Goal: Information Seeking & Learning: Learn about a topic

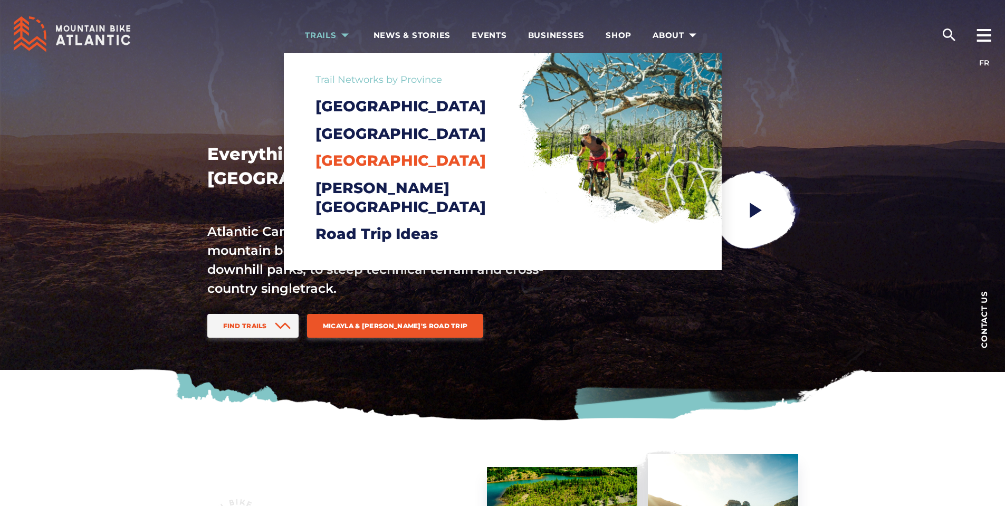
click at [365, 169] on span "[GEOGRAPHIC_DATA]" at bounding box center [401, 160] width 170 height 18
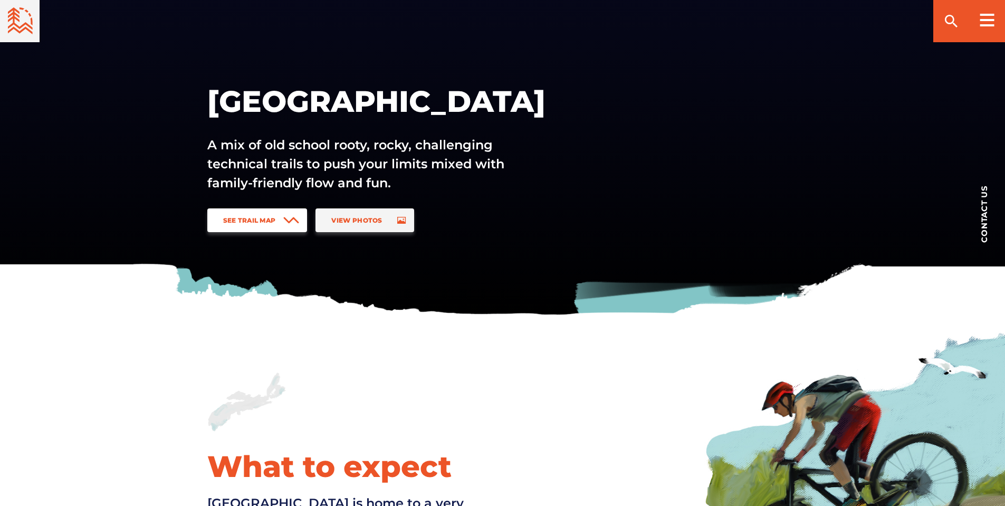
click at [271, 219] on span "See Trail Map" at bounding box center [249, 220] width 53 height 8
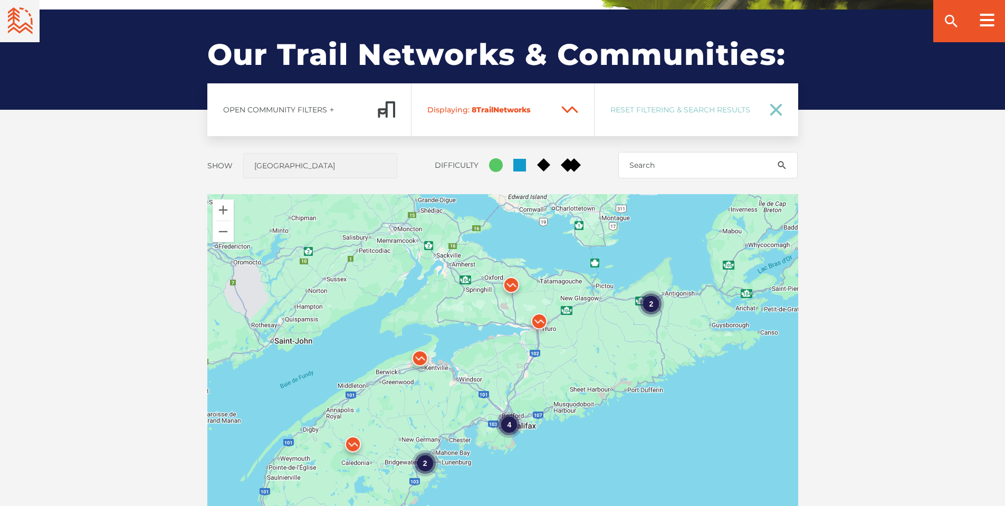
scroll to position [781, 0]
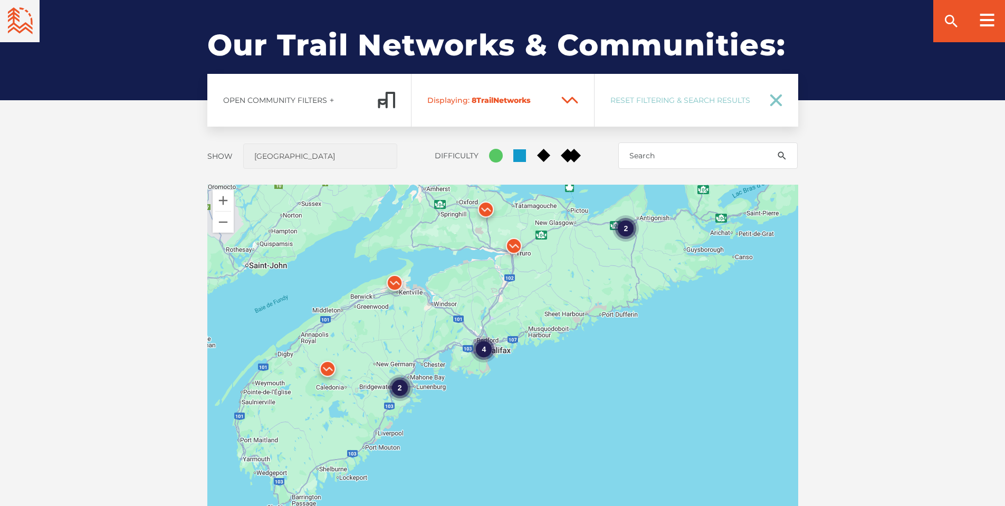
drag, startPoint x: 528, startPoint y: 310, endPoint x: 496, endPoint y: 249, distance: 69.0
click at [498, 249] on img at bounding box center [514, 249] width 32 height 32
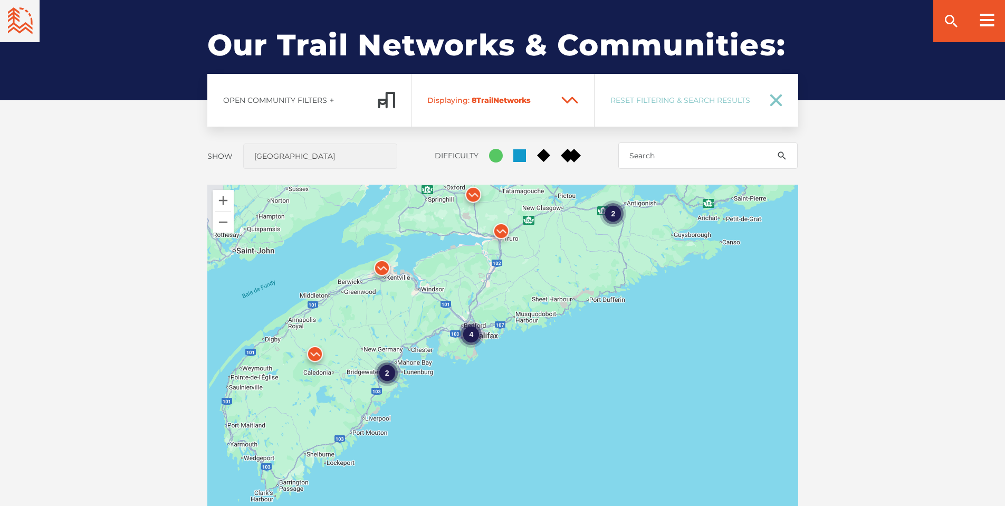
click at [377, 271] on img at bounding box center [382, 271] width 32 height 32
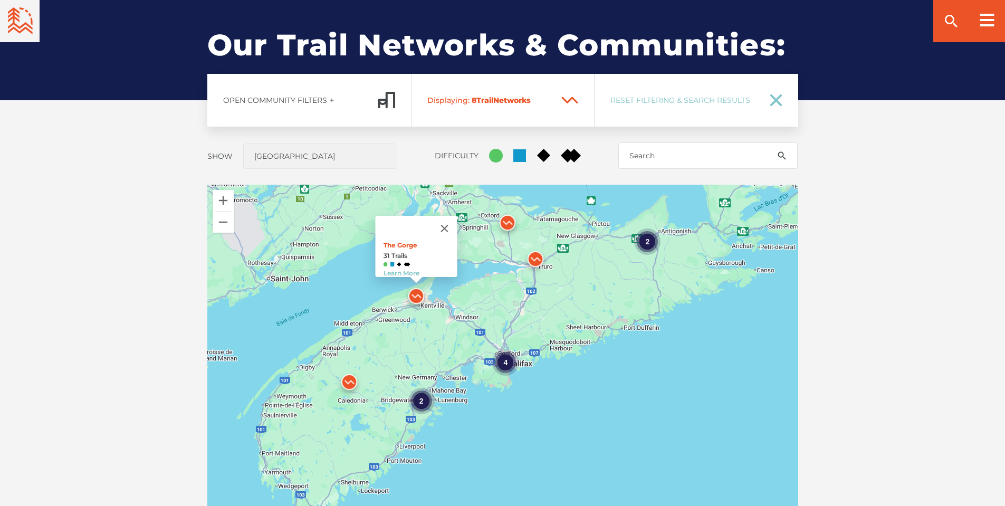
drag, startPoint x: 501, startPoint y: 312, endPoint x: 540, endPoint y: 303, distance: 40.1
click at [540, 303] on div "4 2 2 The Gorge 31 Trails Learn More" at bounding box center [502, 369] width 591 height 369
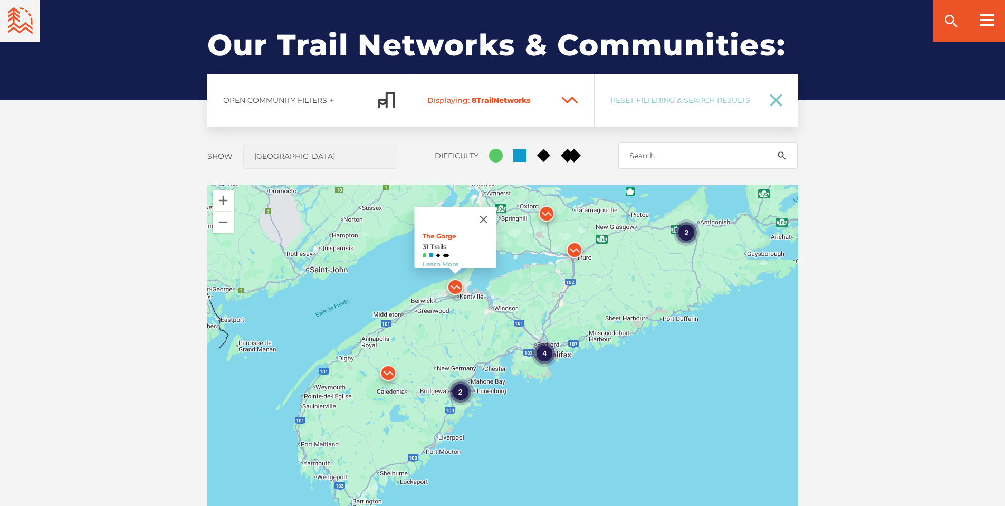
click at [394, 372] on img at bounding box center [389, 376] width 32 height 32
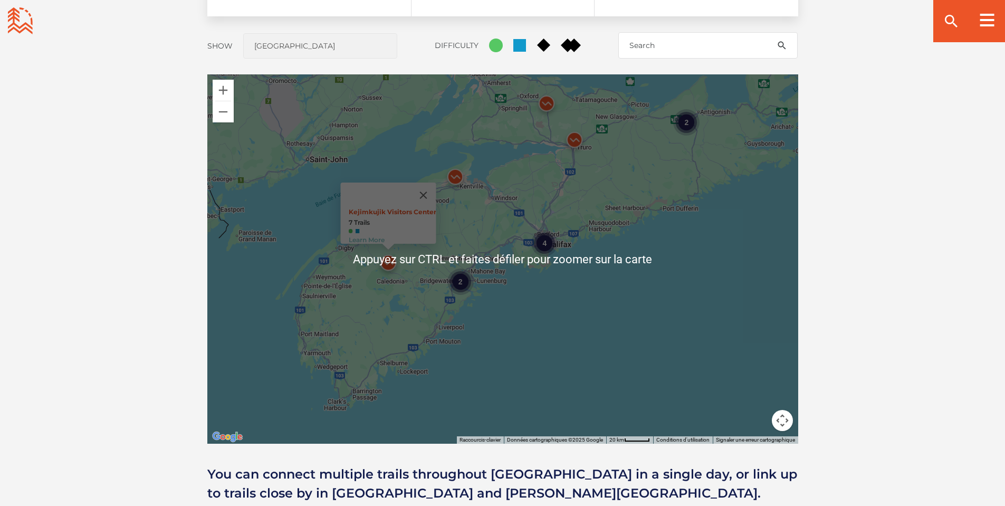
scroll to position [939, 0]
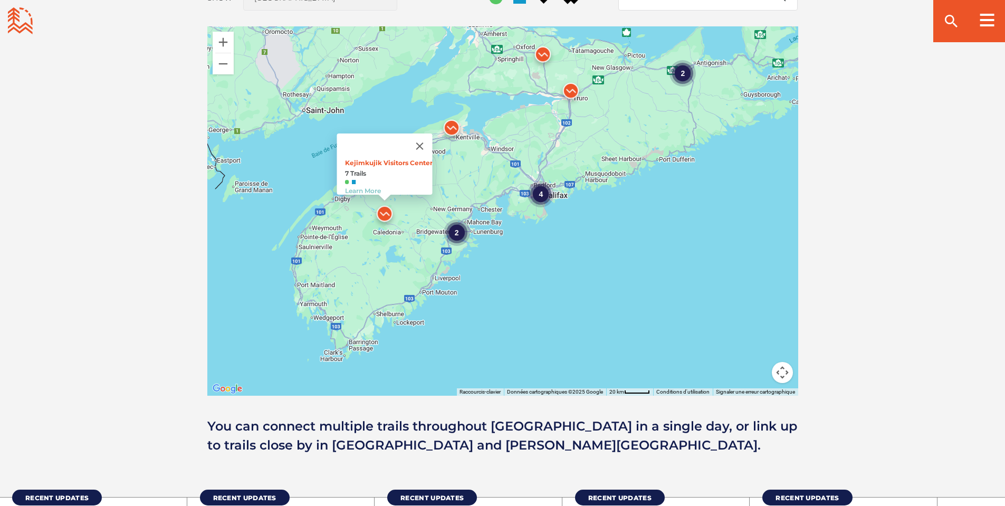
drag, startPoint x: 520, startPoint y: 308, endPoint x: 468, endPoint y: 379, distance: 87.9
click at [468, 379] on div "4 2 2 Kejimkujik Visitors Center 7 Trails Learn More" at bounding box center [502, 210] width 591 height 369
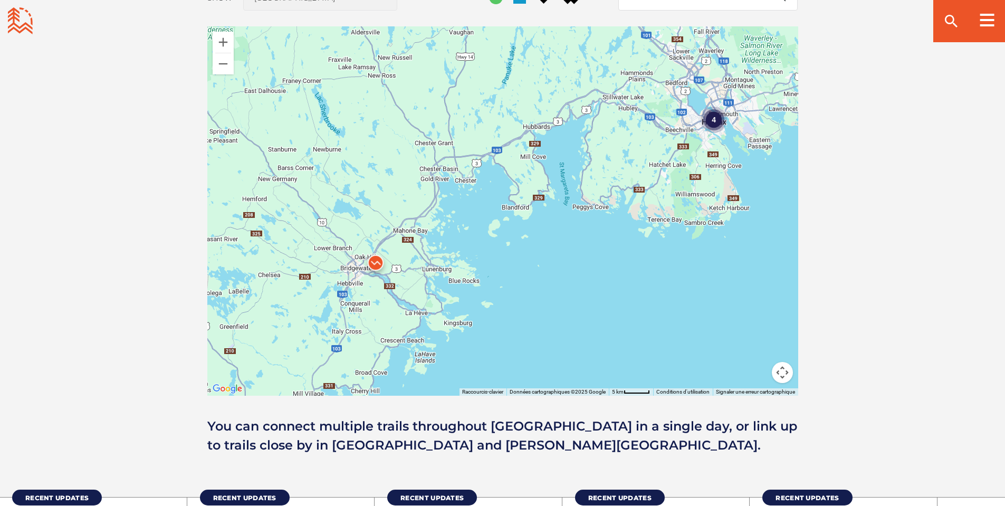
drag, startPoint x: 518, startPoint y: 269, endPoint x: 536, endPoint y: 246, distance: 28.5
click at [583, 242] on div "4 Kejimkujik Visitors Center 7 Trails Learn More" at bounding box center [502, 210] width 591 height 369
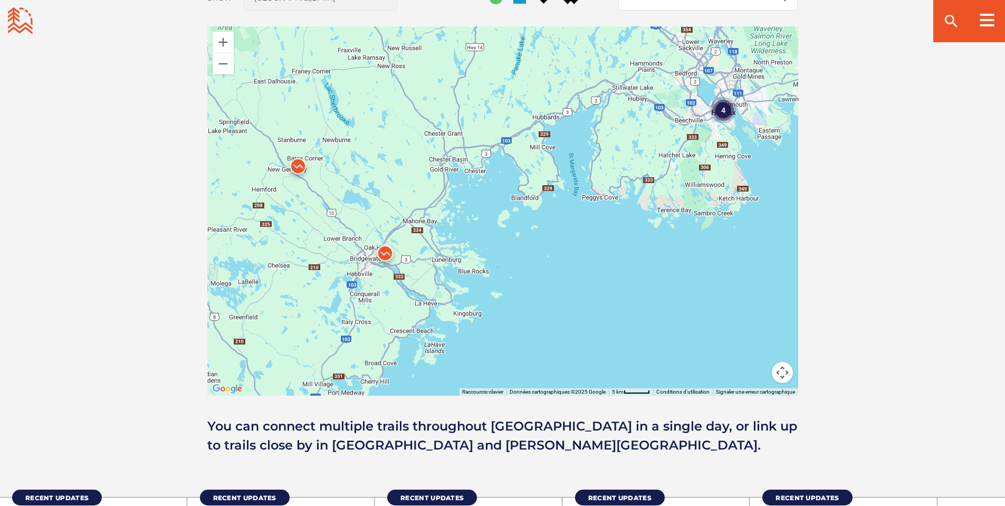
click at [382, 253] on img at bounding box center [385, 256] width 32 height 32
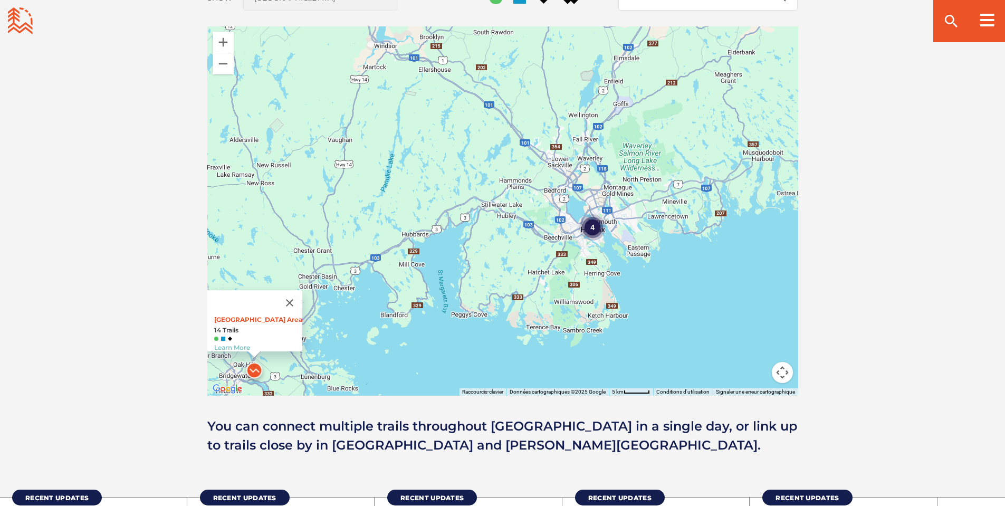
drag, startPoint x: 519, startPoint y: 216, endPoint x: 388, endPoint y: 333, distance: 175.7
click at [388, 333] on div "4 Main Parking Area 14 Trails Learn More" at bounding box center [502, 210] width 591 height 369
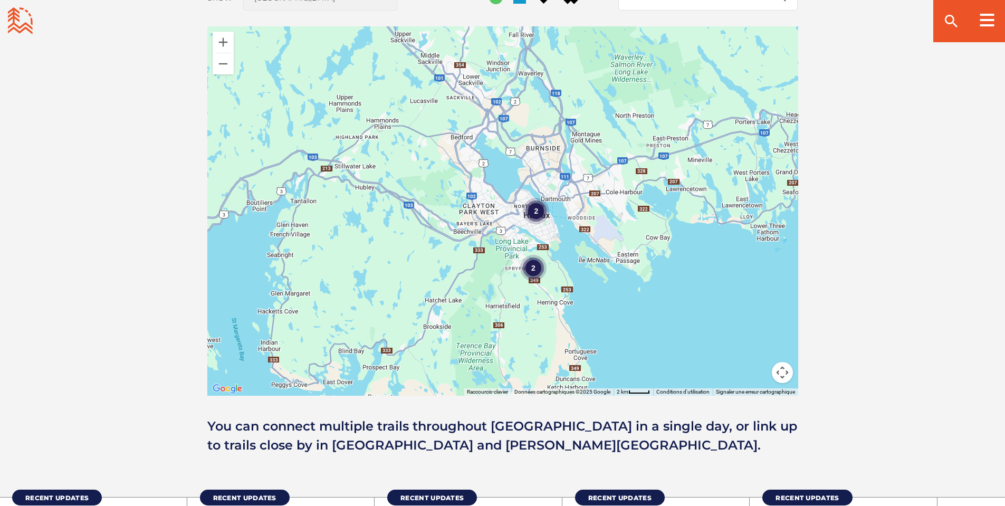
drag, startPoint x: 548, startPoint y: 299, endPoint x: 511, endPoint y: 253, distance: 59.0
click at [511, 253] on div "2 2 Main Parking Area 14 Trails Learn More" at bounding box center [502, 210] width 591 height 369
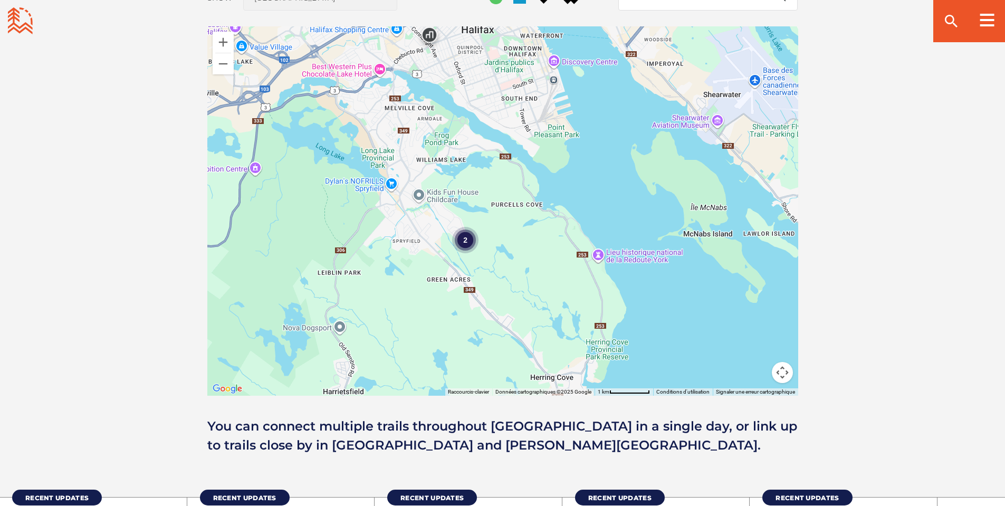
click at [461, 242] on div "2" at bounding box center [465, 240] width 26 height 26
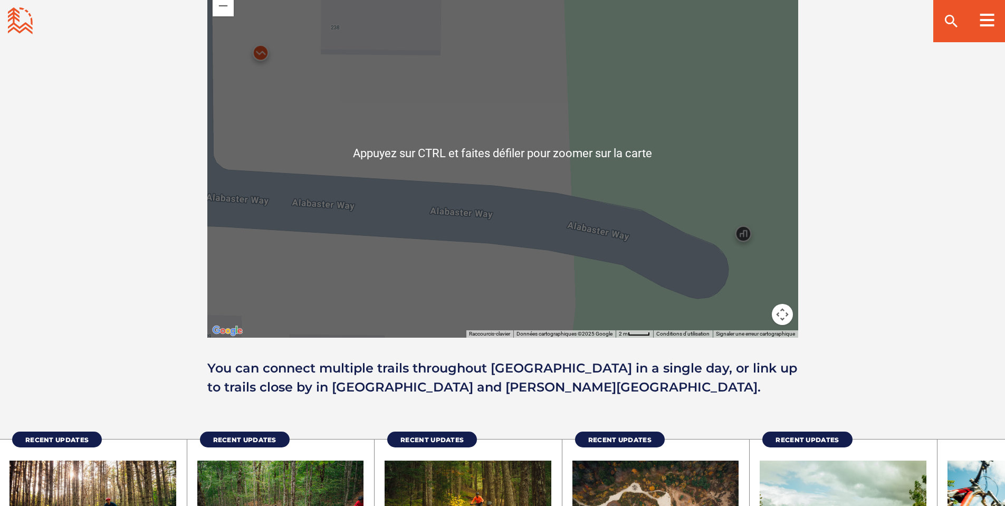
scroll to position [992, 0]
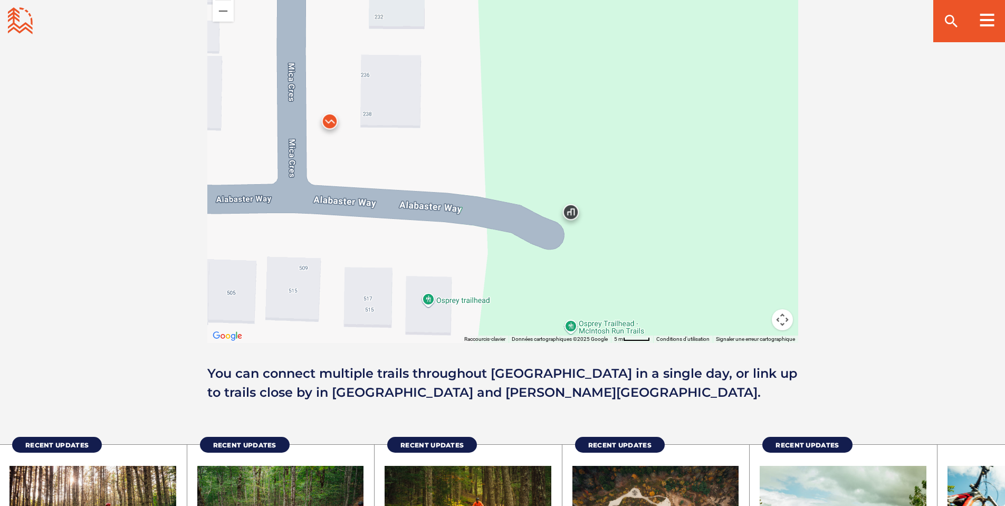
click at [327, 117] on img at bounding box center [330, 124] width 32 height 32
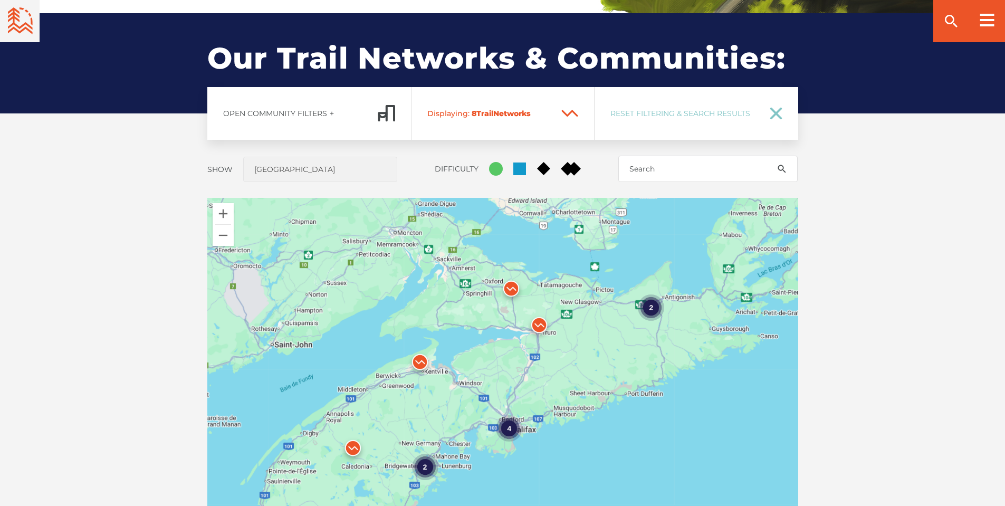
scroll to position [623, 0]
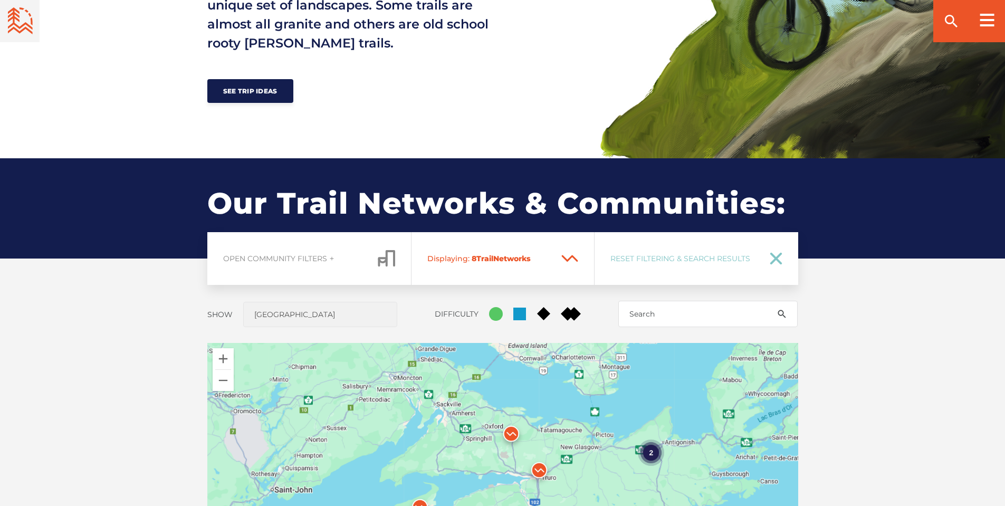
click at [360, 263] on link "Open Community Filters" at bounding box center [309, 258] width 204 height 53
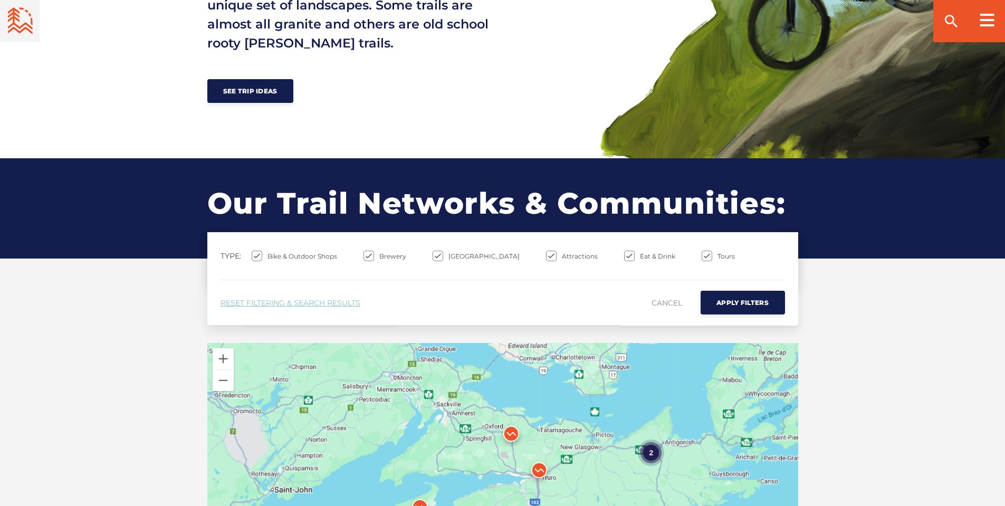
click at [183, 273] on div "Open Community Filters Displaying: 8 Trail Network s Reset Filtering & Search R…" at bounding box center [503, 501] width 739 height 539
click at [663, 306] on link "Cancel" at bounding box center [667, 303] width 31 height 20
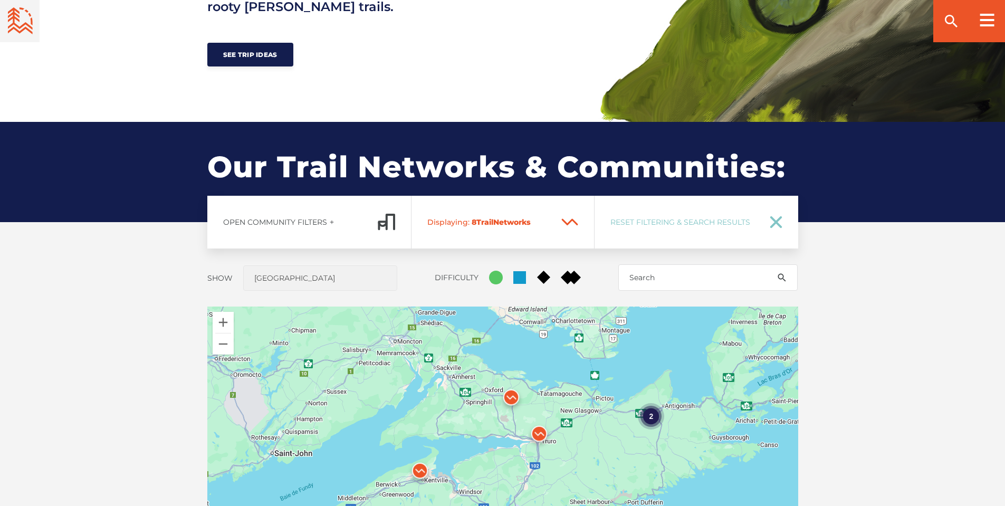
scroll to position [686, 0]
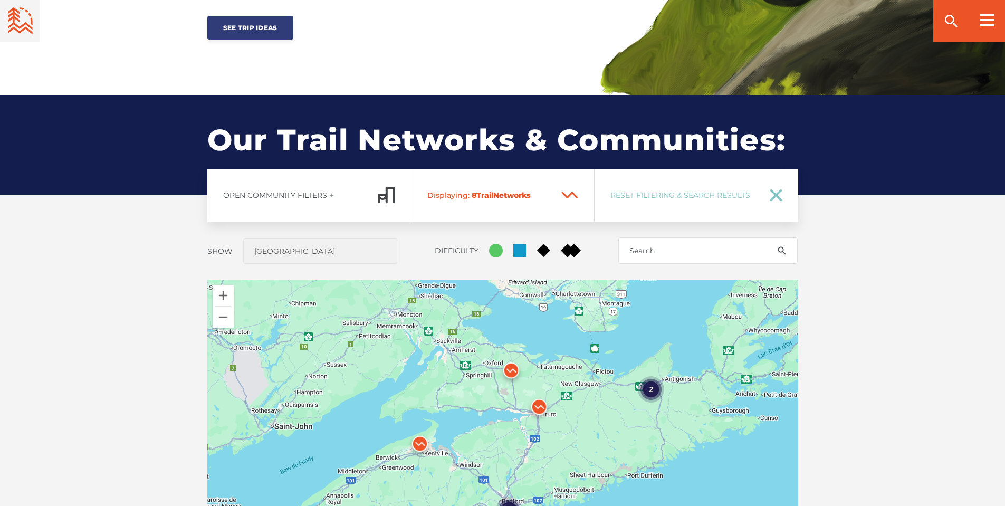
click at [251, 34] on link "See Trip Ideas" at bounding box center [250, 28] width 86 height 24
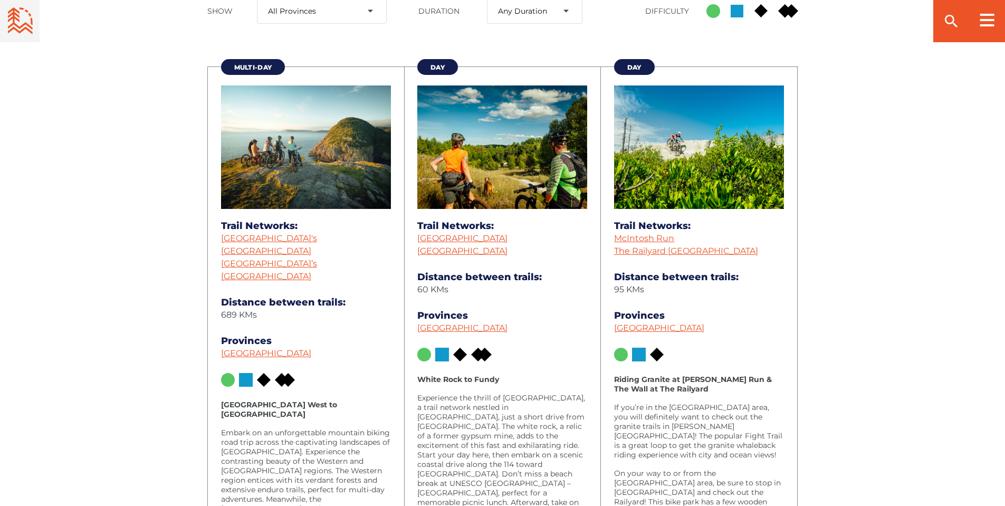
scroll to position [475, 0]
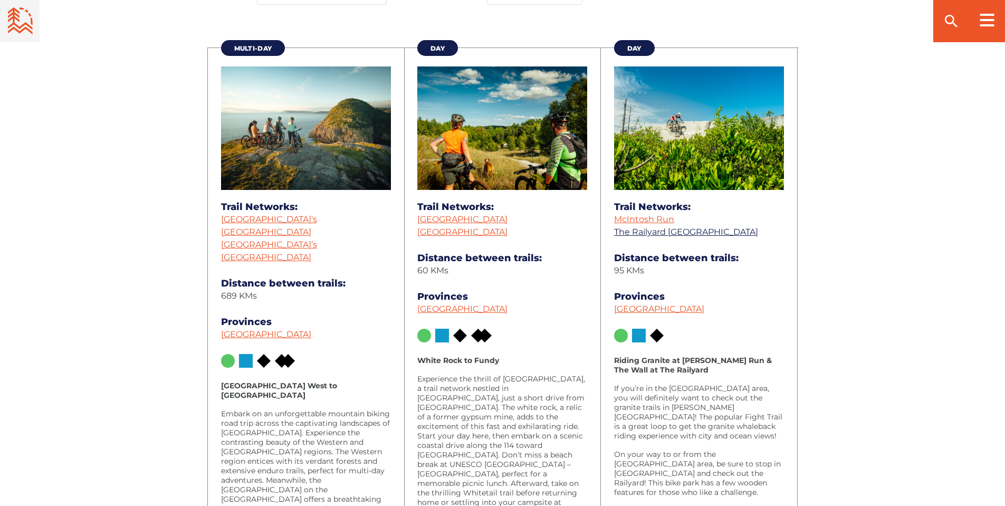
click at [708, 235] on link "The Railyard [GEOGRAPHIC_DATA]" at bounding box center [686, 232] width 144 height 10
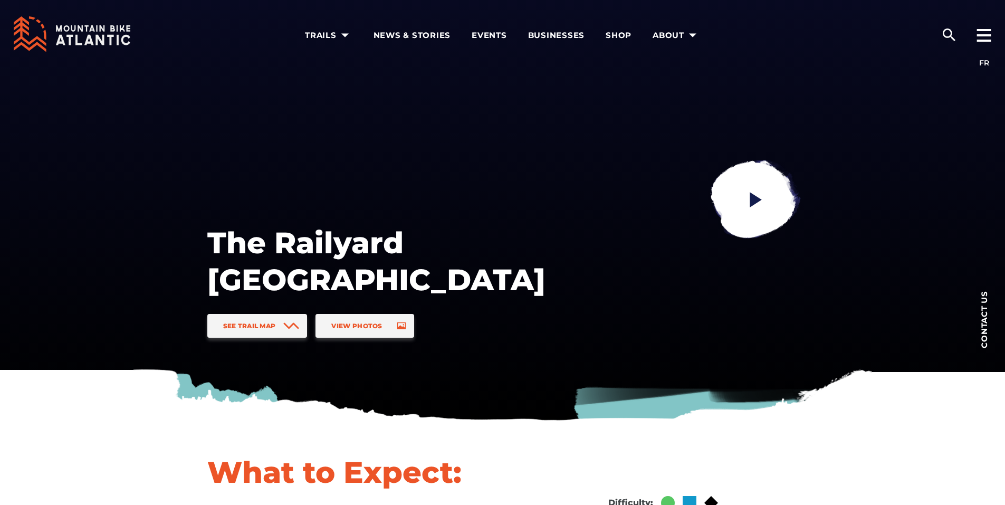
drag, startPoint x: 214, startPoint y: 242, endPoint x: 508, endPoint y: 285, distance: 296.5
click at [508, 285] on h1 "The Railyard [GEOGRAPHIC_DATA]" at bounding box center [376, 261] width 338 height 74
